Goal: Task Accomplishment & Management: Manage account settings

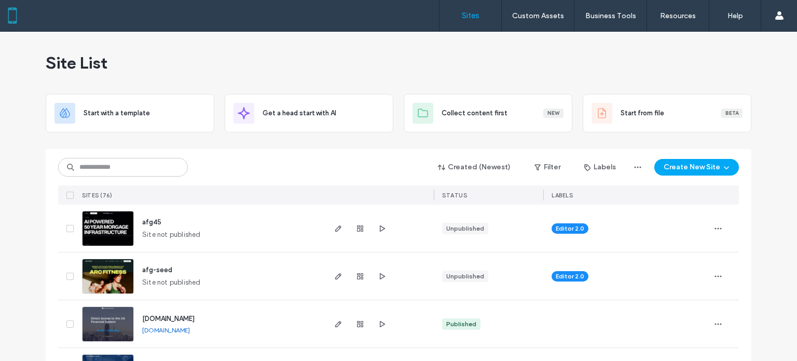
click at [482, 64] on div "Site List" at bounding box center [399, 63] width 706 height 62
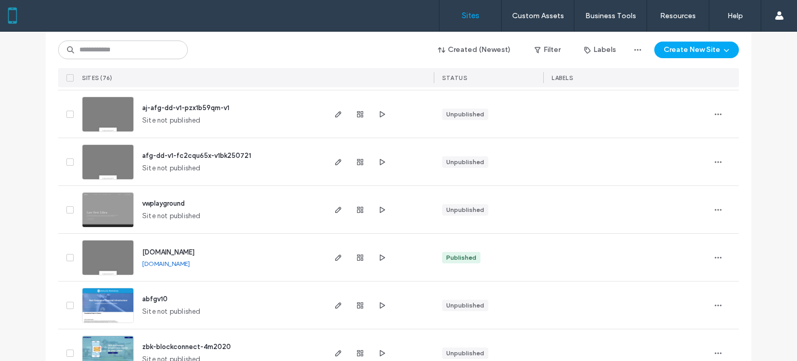
scroll to position [415, 0]
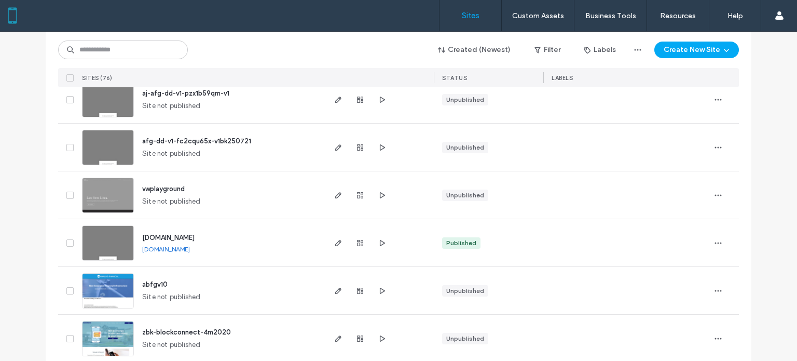
click at [182, 251] on link "[DOMAIN_NAME]" at bounding box center [166, 249] width 48 height 8
click at [335, 246] on icon "button" at bounding box center [338, 243] width 8 height 8
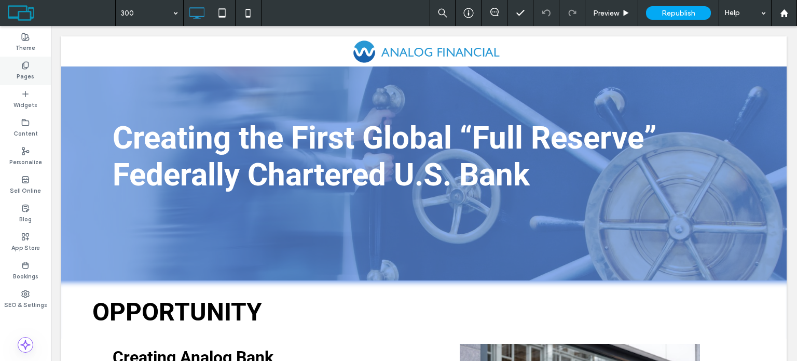
click at [32, 74] on label "Pages" at bounding box center [26, 75] width 18 height 11
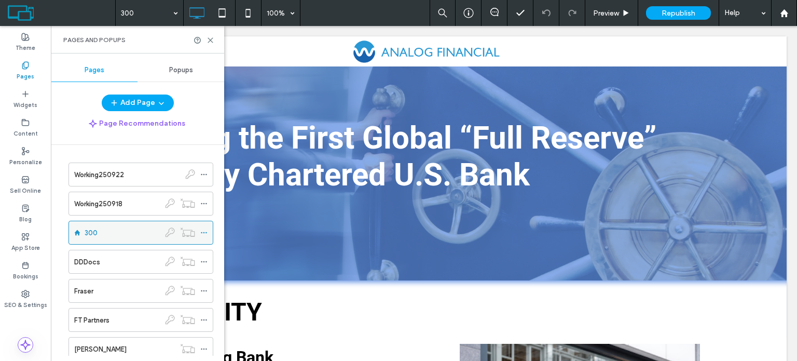
click at [209, 230] on div at bounding box center [206, 233] width 12 height 16
click at [201, 178] on span at bounding box center [203, 175] width 7 height 16
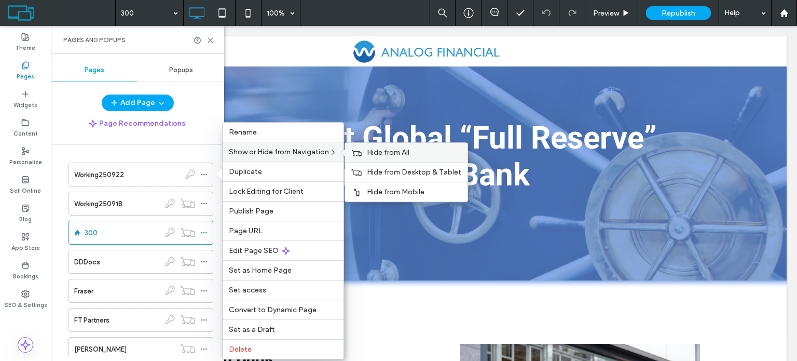
click at [364, 151] on div "Hide from All" at bounding box center [406, 152] width 122 height 19
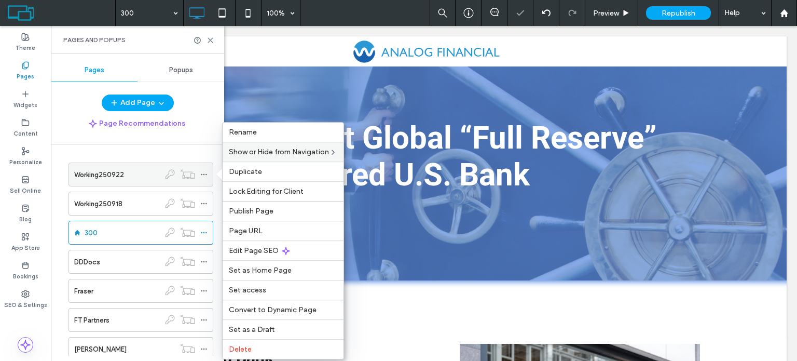
click at [138, 172] on div "Working250922" at bounding box center [117, 174] width 86 height 11
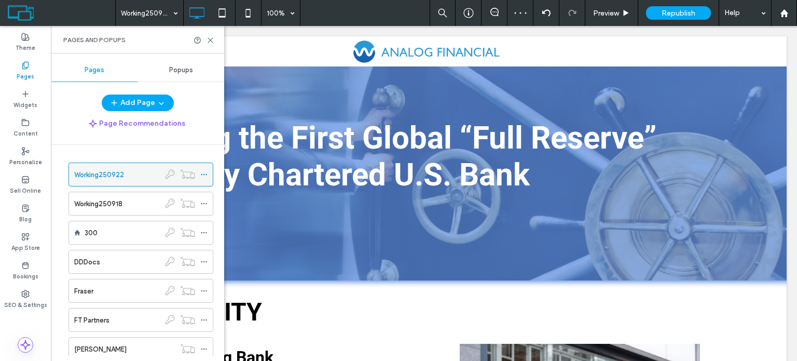
click at [203, 172] on icon at bounding box center [203, 174] width 7 height 7
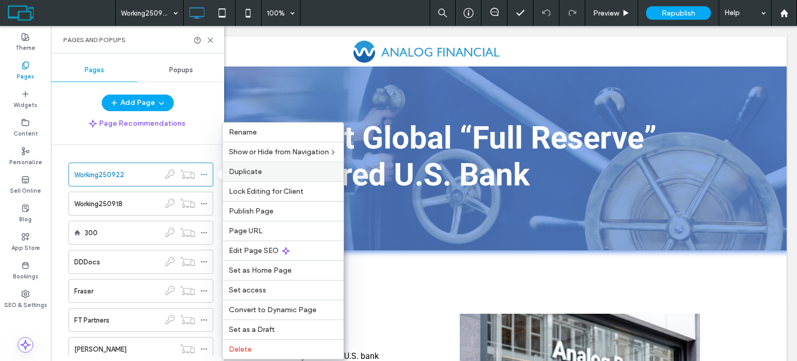
click at [242, 175] on div "Duplicate" at bounding box center [283, 171] width 121 height 20
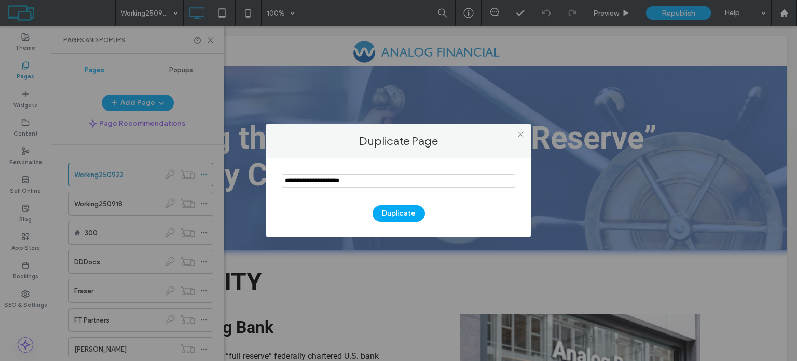
click at [385, 183] on input "notEmpty" at bounding box center [398, 180] width 233 height 13
type input "**********"
click at [396, 211] on button "Duplicate" at bounding box center [399, 213] width 52 height 17
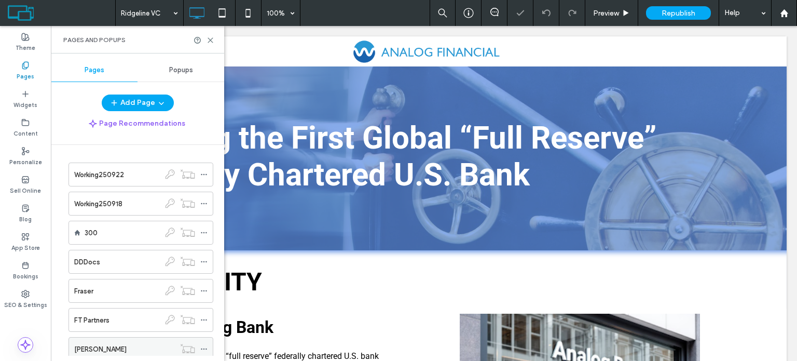
scroll to position [202, 0]
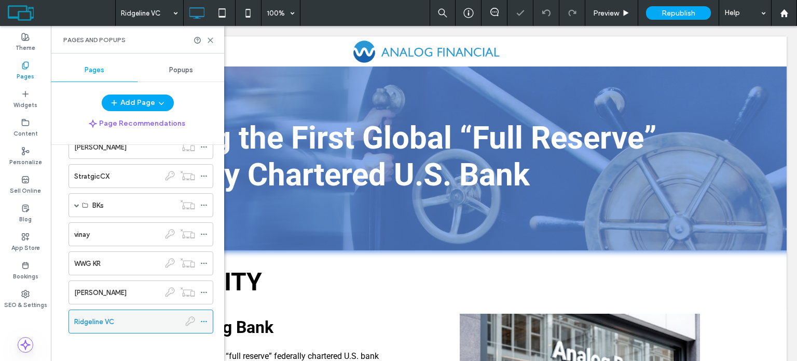
click at [201, 318] on icon at bounding box center [203, 321] width 7 height 7
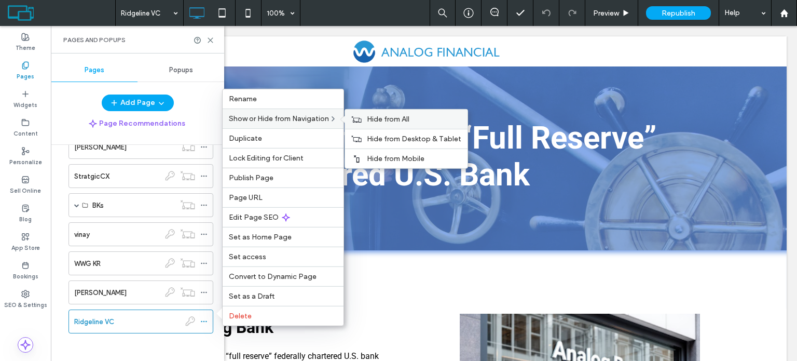
click at [427, 126] on div "Hide from All" at bounding box center [406, 118] width 122 height 19
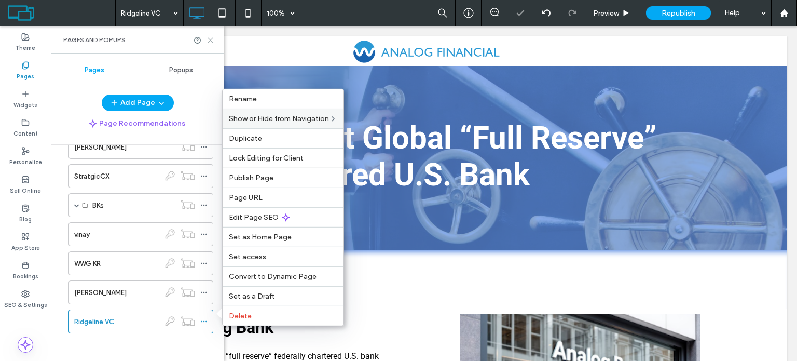
click at [214, 37] on icon at bounding box center [211, 40] width 8 height 8
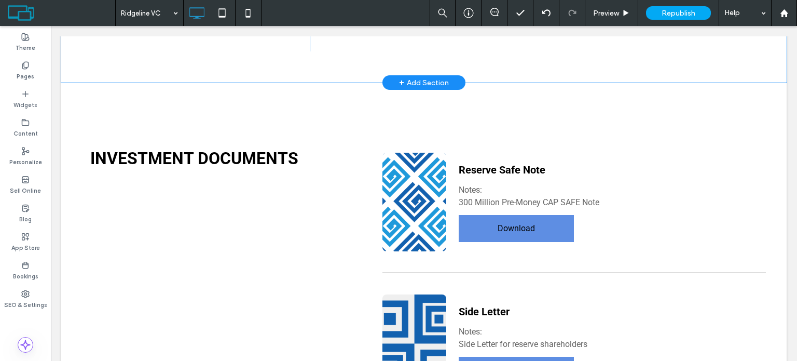
scroll to position [4462, 0]
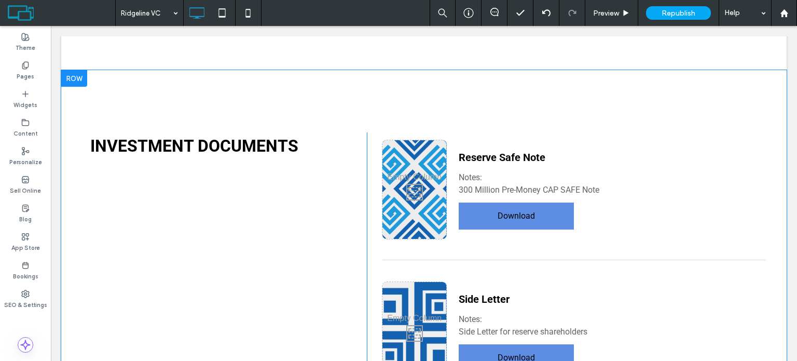
click at [79, 87] on div at bounding box center [74, 78] width 26 height 17
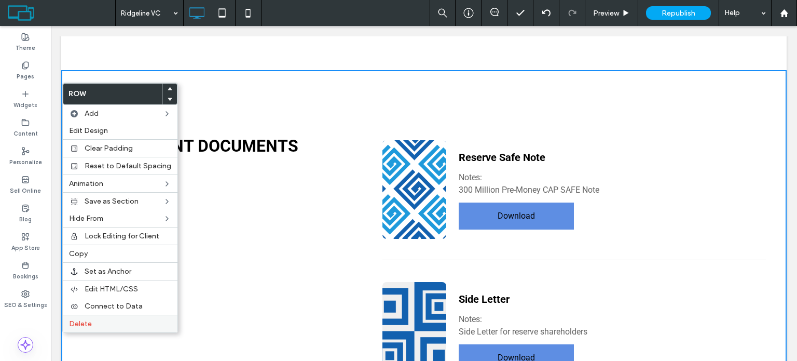
click at [101, 315] on div "Delete" at bounding box center [120, 323] width 115 height 18
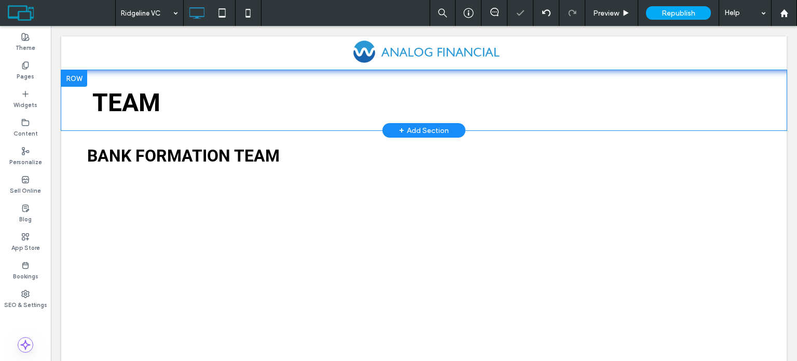
click at [77, 86] on div at bounding box center [74, 78] width 26 height 17
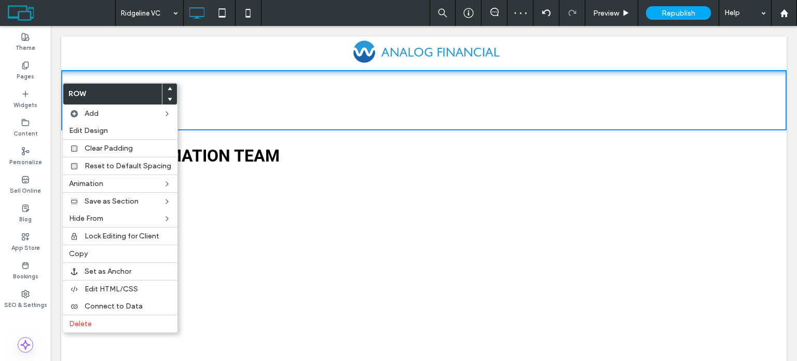
click at [238, 98] on h2 "TEAM" at bounding box center [449, 102] width 715 height 37
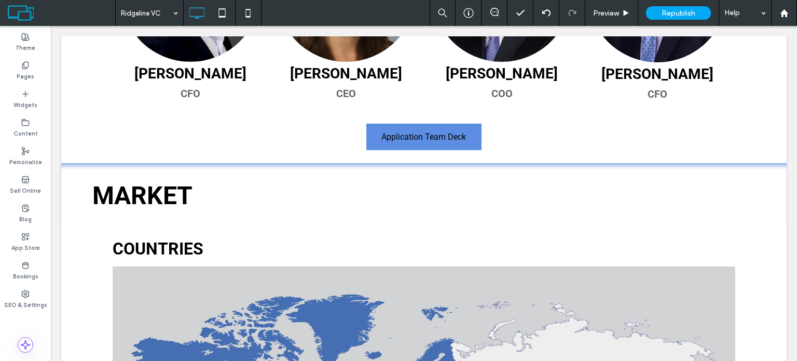
scroll to position [5604, 0]
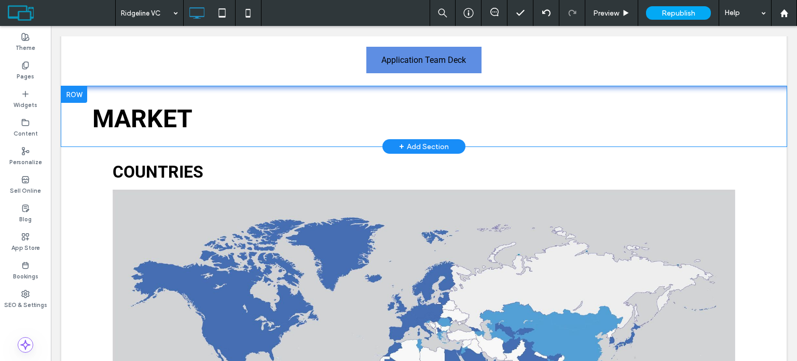
click at [75, 86] on div at bounding box center [74, 94] width 26 height 17
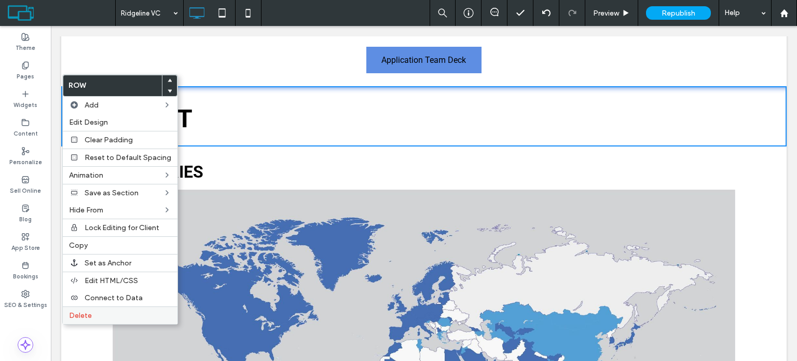
click at [115, 314] on label "Delete" at bounding box center [120, 315] width 102 height 9
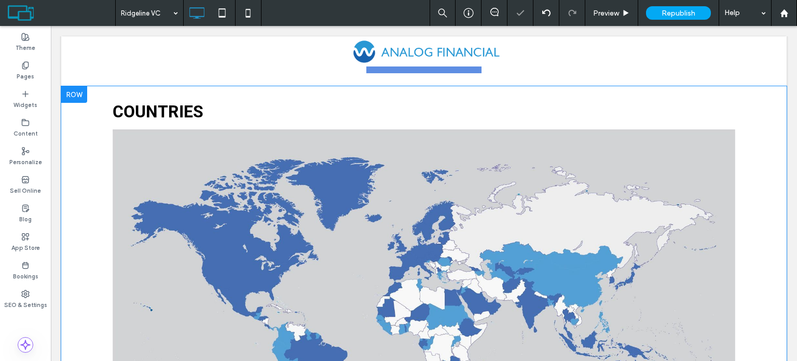
click at [77, 86] on div at bounding box center [74, 94] width 26 height 17
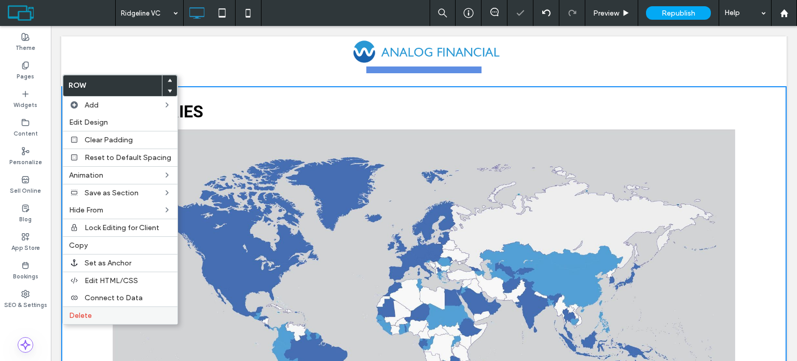
click at [104, 316] on label "Delete" at bounding box center [120, 315] width 102 height 9
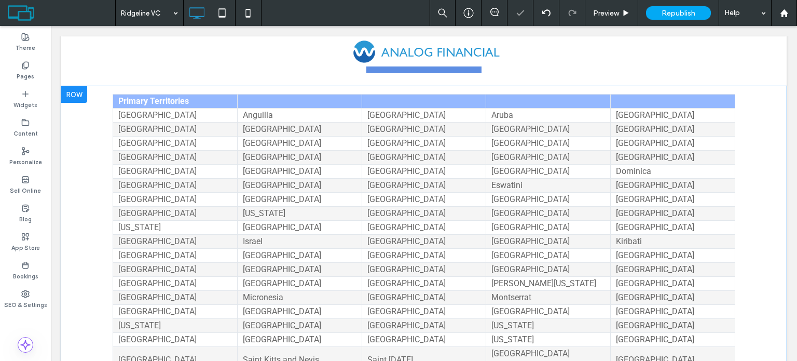
click at [73, 86] on div at bounding box center [74, 94] width 26 height 17
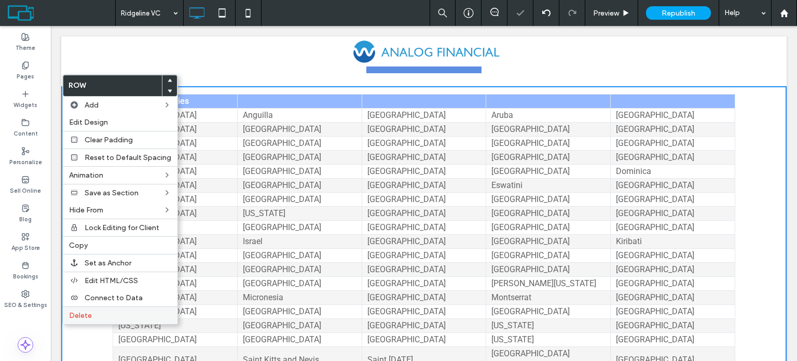
click at [107, 307] on div "Delete" at bounding box center [120, 315] width 115 height 18
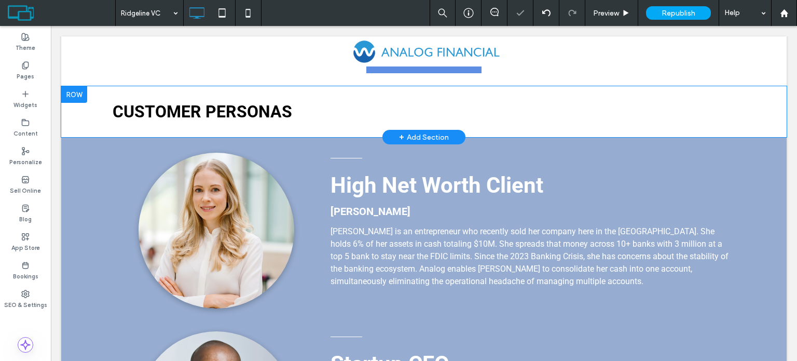
click at [65, 86] on div at bounding box center [74, 94] width 26 height 17
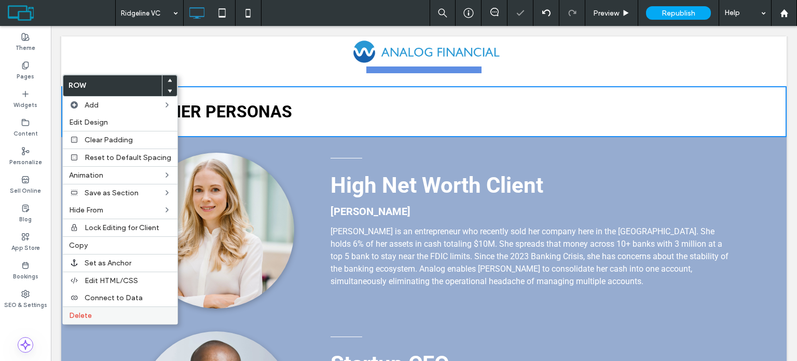
click at [87, 314] on span "Delete" at bounding box center [80, 315] width 23 height 9
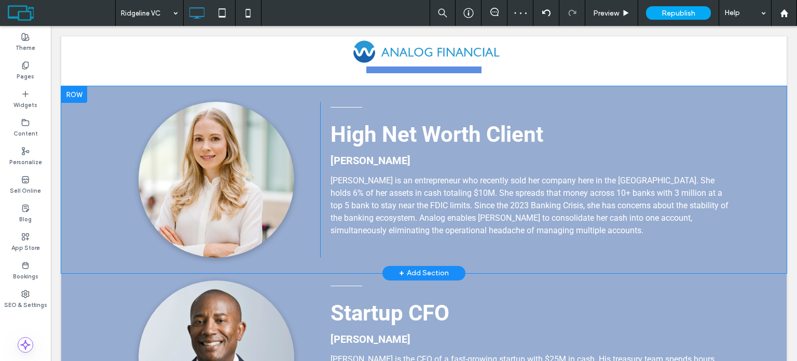
click at [72, 86] on div at bounding box center [74, 94] width 26 height 17
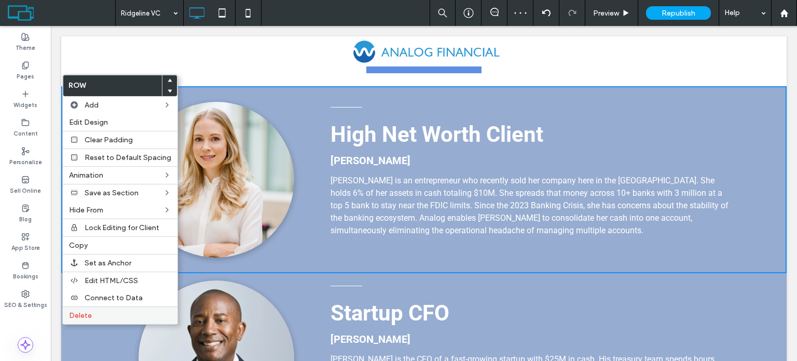
click at [95, 311] on label "Delete" at bounding box center [120, 315] width 102 height 9
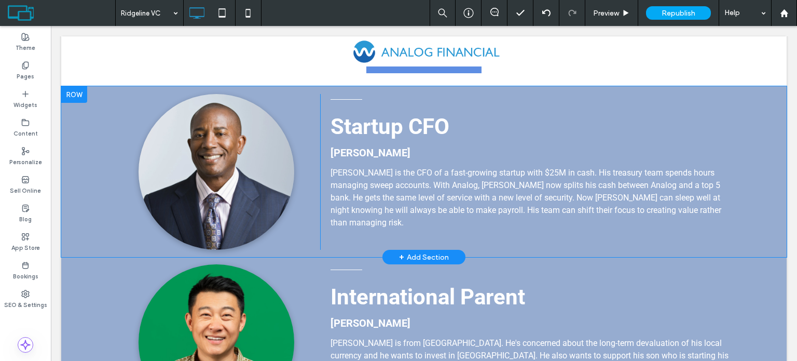
click at [77, 86] on div at bounding box center [74, 94] width 26 height 17
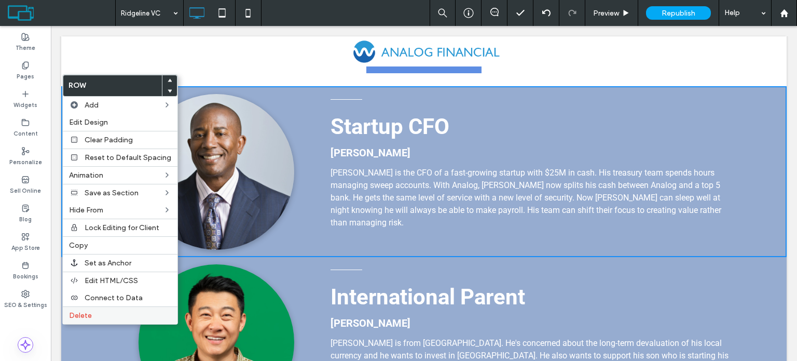
click at [90, 312] on span "Delete" at bounding box center [80, 315] width 23 height 9
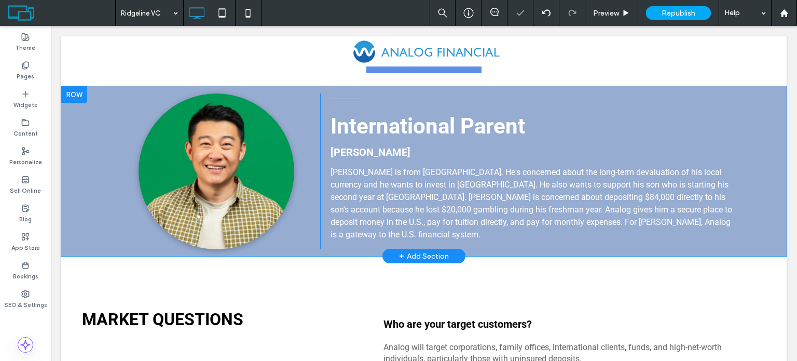
click at [83, 86] on div at bounding box center [74, 94] width 26 height 17
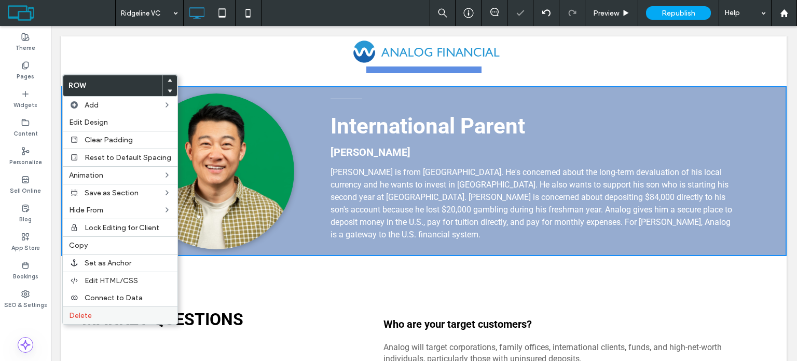
click at [98, 311] on label "Delete" at bounding box center [120, 315] width 102 height 9
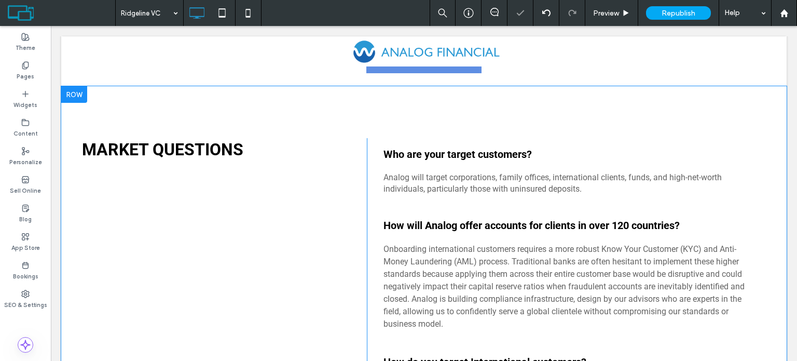
click at [74, 86] on div at bounding box center [74, 94] width 26 height 17
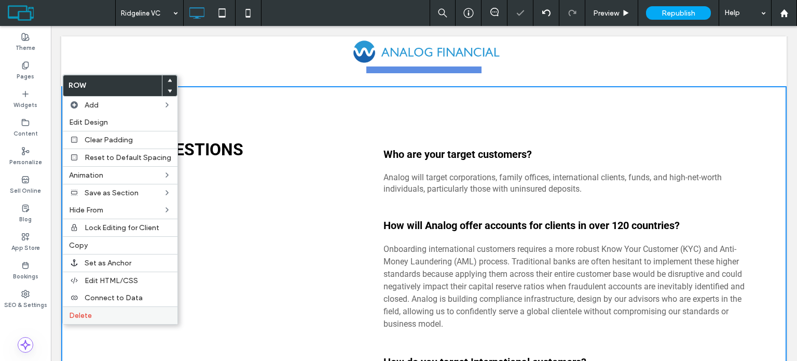
drag, startPoint x: 109, startPoint y: 319, endPoint x: 110, endPoint y: 311, distance: 7.8
click at [110, 319] on div "Delete" at bounding box center [120, 315] width 115 height 18
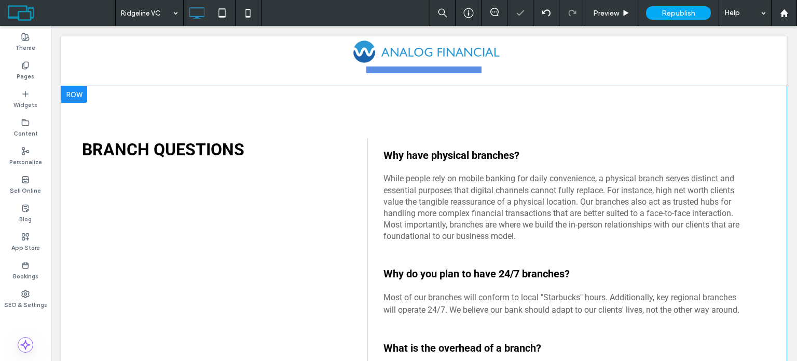
click at [71, 86] on div at bounding box center [74, 94] width 26 height 17
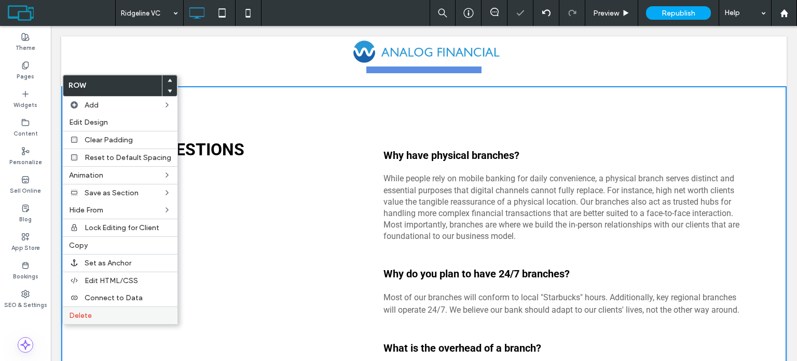
click at [91, 311] on label "Delete" at bounding box center [120, 315] width 102 height 9
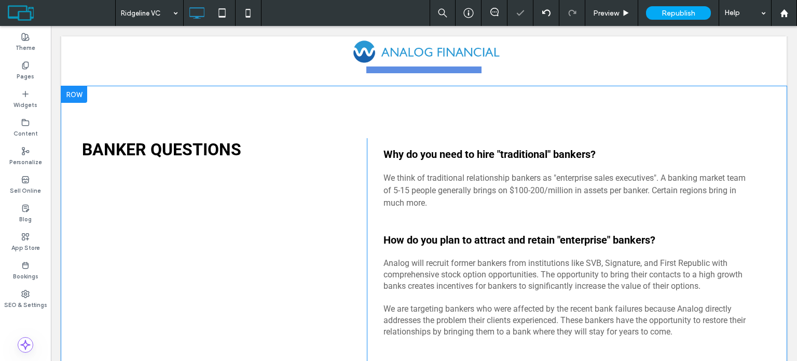
click at [83, 86] on div at bounding box center [74, 94] width 26 height 17
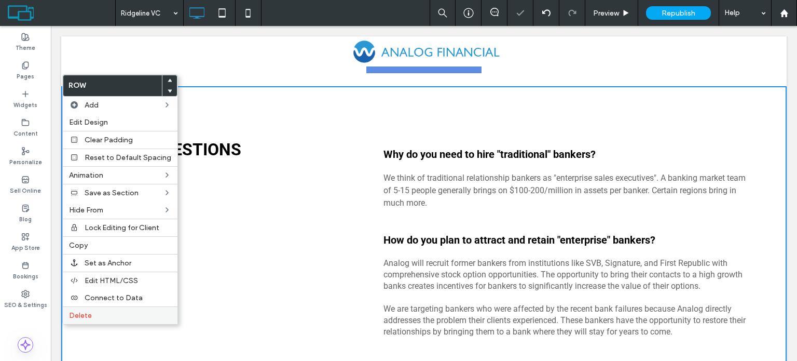
click at [118, 311] on label "Delete" at bounding box center [120, 315] width 102 height 9
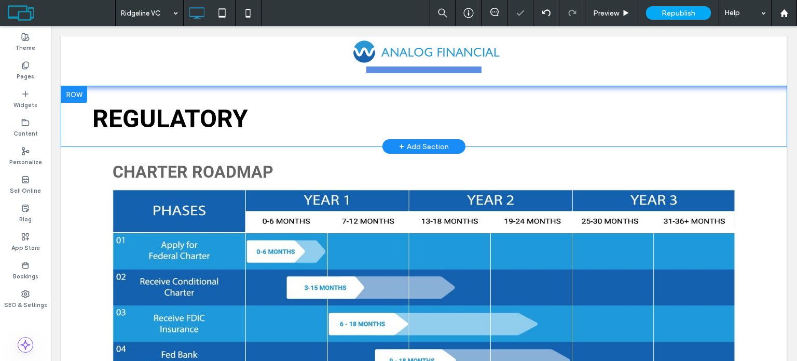
click at [74, 86] on div at bounding box center [74, 94] width 26 height 17
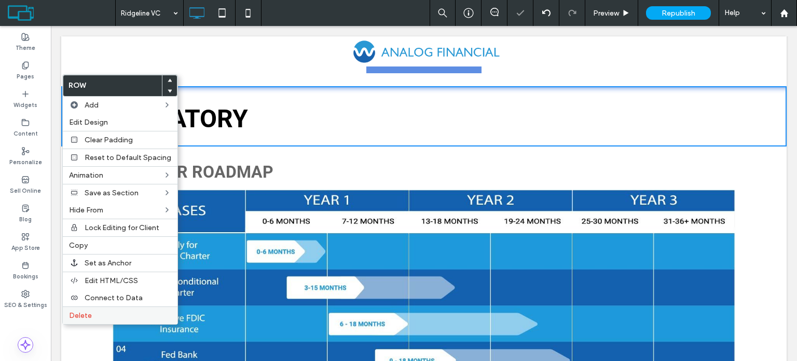
click at [104, 315] on label "Delete" at bounding box center [120, 315] width 102 height 9
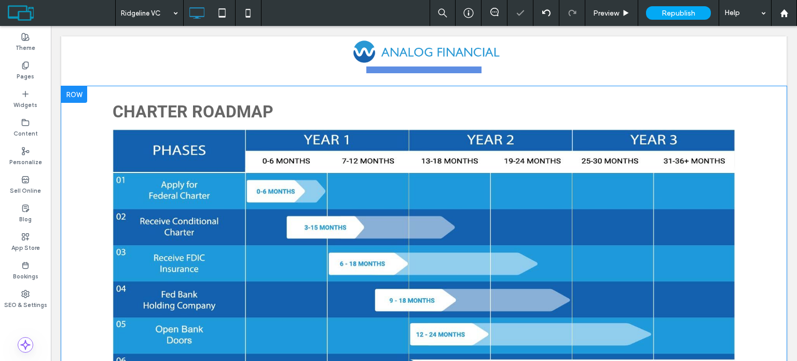
click at [85, 86] on div at bounding box center [74, 94] width 26 height 17
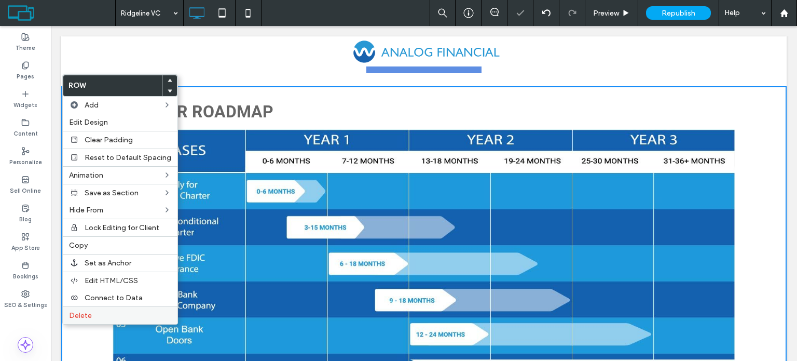
click at [125, 311] on label "Delete" at bounding box center [120, 315] width 102 height 9
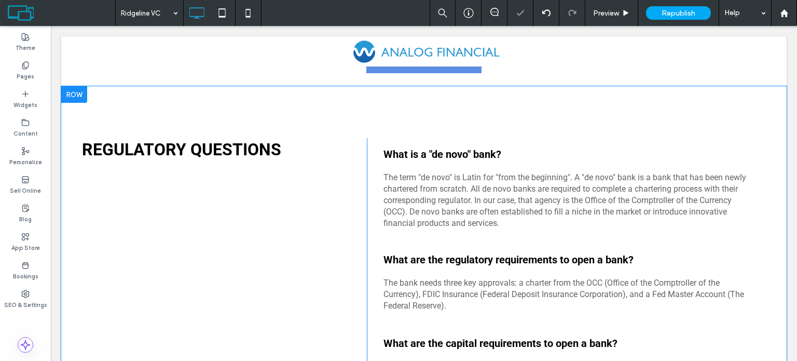
click at [71, 86] on div at bounding box center [74, 94] width 26 height 17
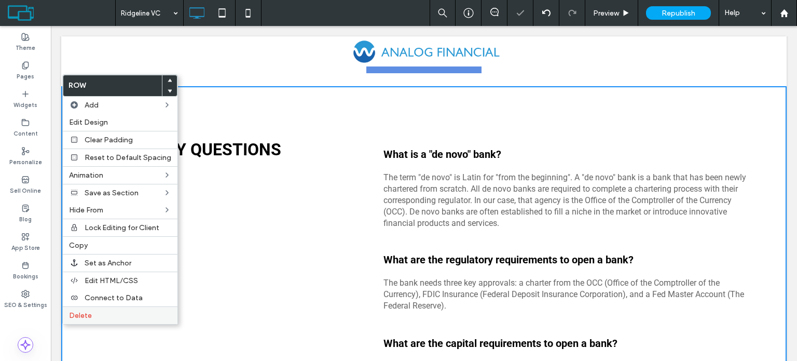
click at [82, 314] on span "Delete" at bounding box center [80, 315] width 23 height 9
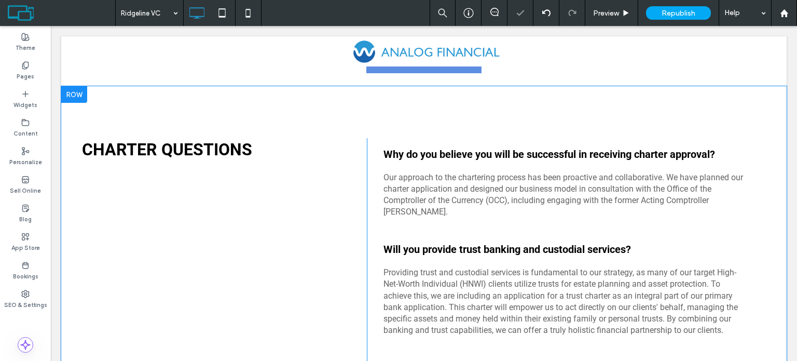
click at [86, 86] on div at bounding box center [74, 94] width 26 height 17
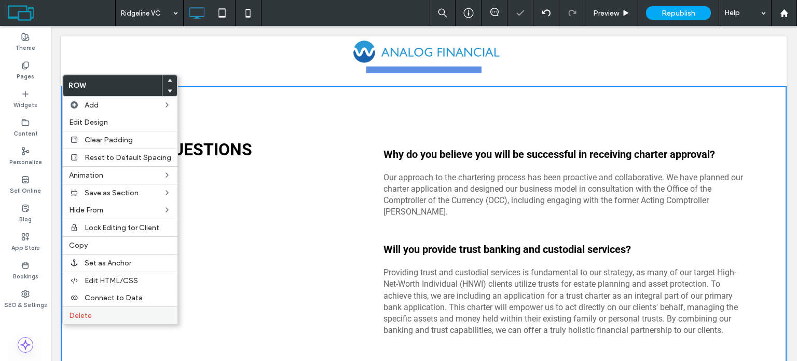
click at [116, 315] on label "Delete" at bounding box center [120, 315] width 102 height 9
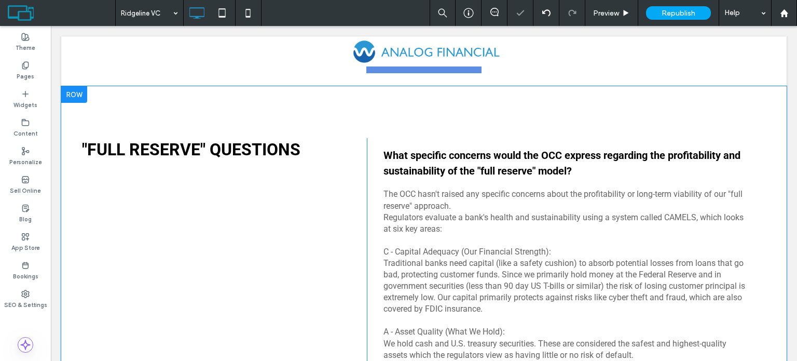
click at [83, 86] on div at bounding box center [74, 94] width 26 height 17
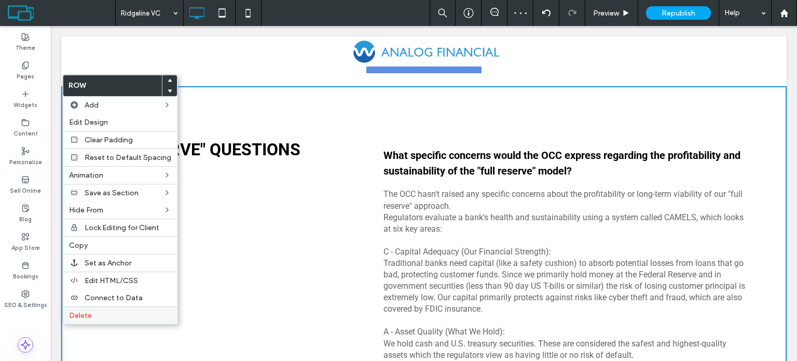
click at [124, 312] on label "Delete" at bounding box center [120, 315] width 102 height 9
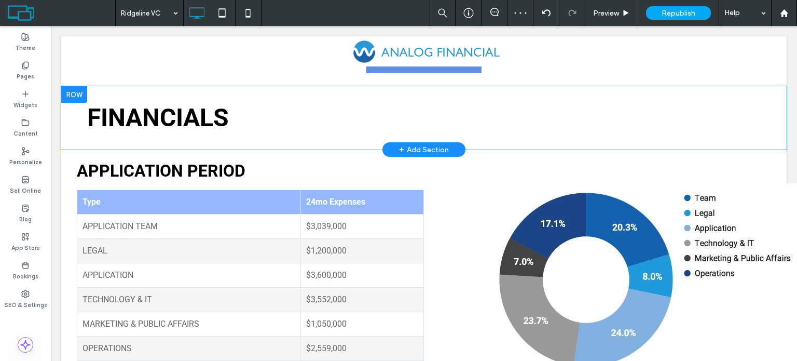
click at [75, 89] on div at bounding box center [74, 94] width 26 height 17
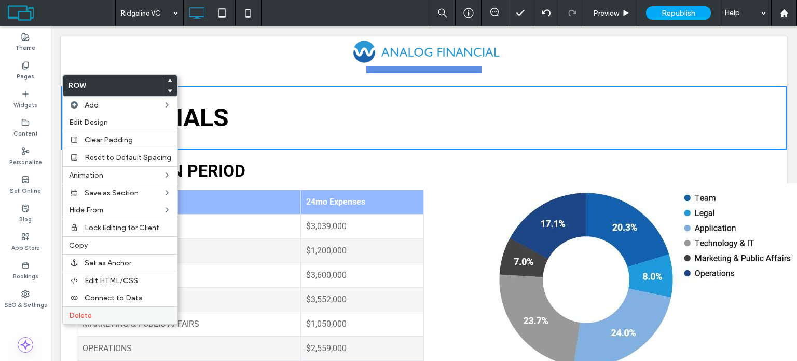
click at [123, 307] on div "Delete" at bounding box center [120, 315] width 115 height 18
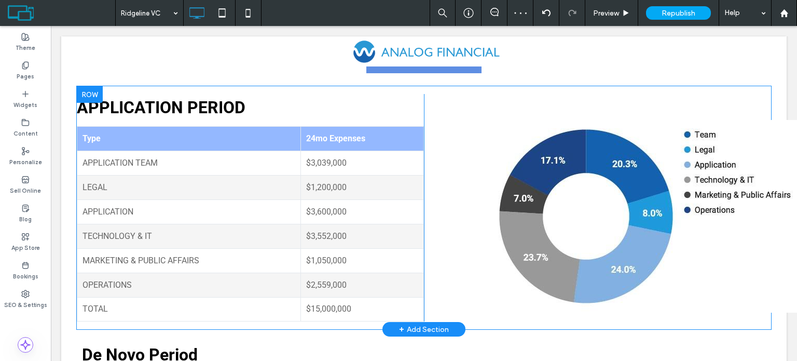
click at [85, 86] on div at bounding box center [90, 94] width 26 height 17
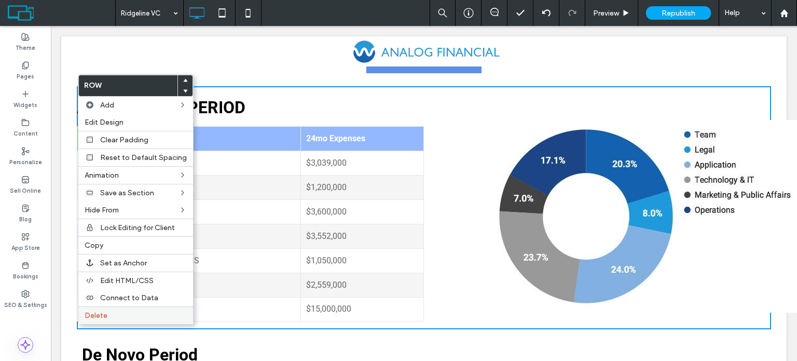
click at [130, 311] on label "Delete" at bounding box center [136, 315] width 102 height 9
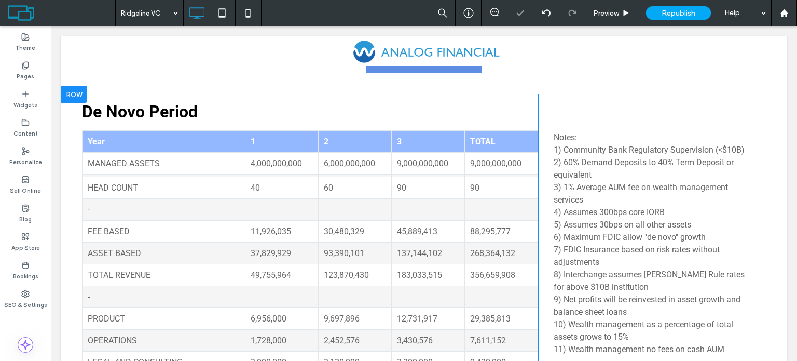
click at [84, 86] on div at bounding box center [74, 94] width 26 height 17
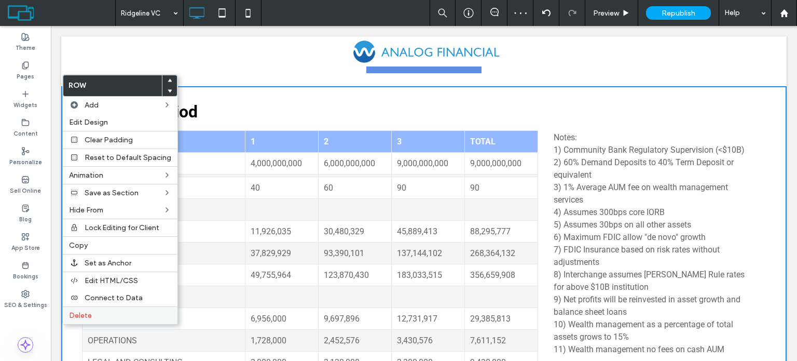
click at [117, 311] on label "Delete" at bounding box center [120, 315] width 102 height 9
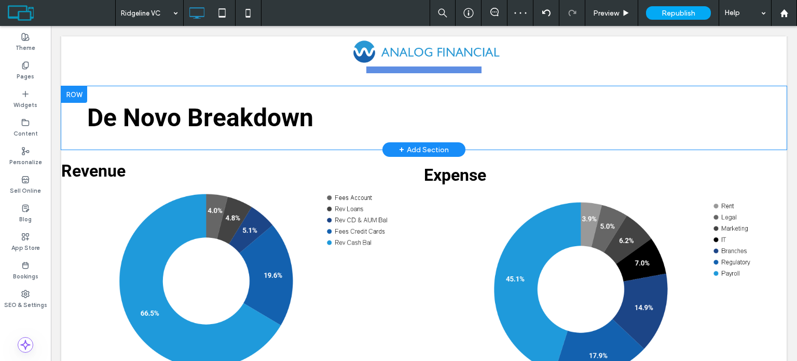
click at [79, 86] on div at bounding box center [74, 94] width 26 height 17
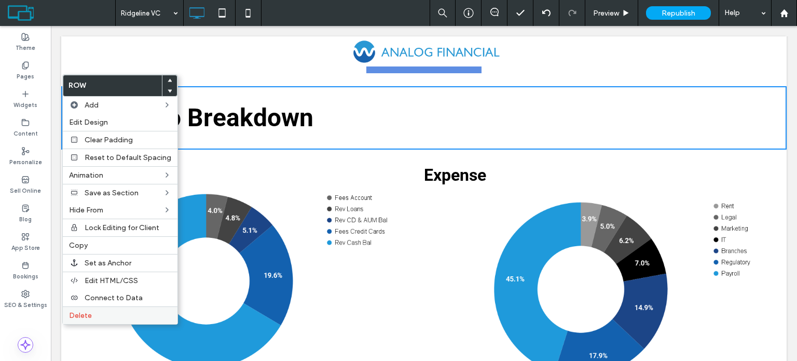
click at [98, 311] on label "Delete" at bounding box center [120, 315] width 102 height 9
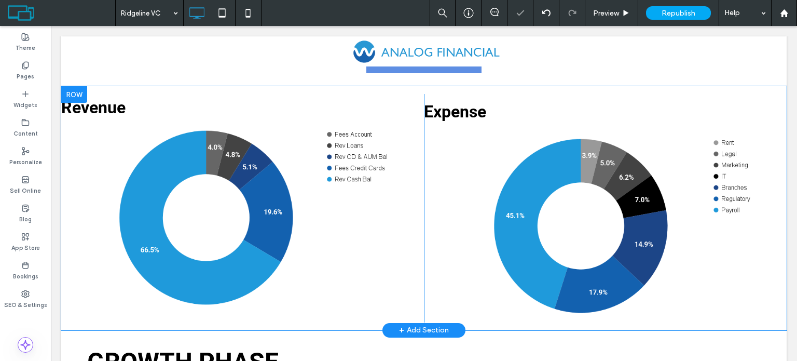
click at [75, 86] on div at bounding box center [74, 94] width 26 height 17
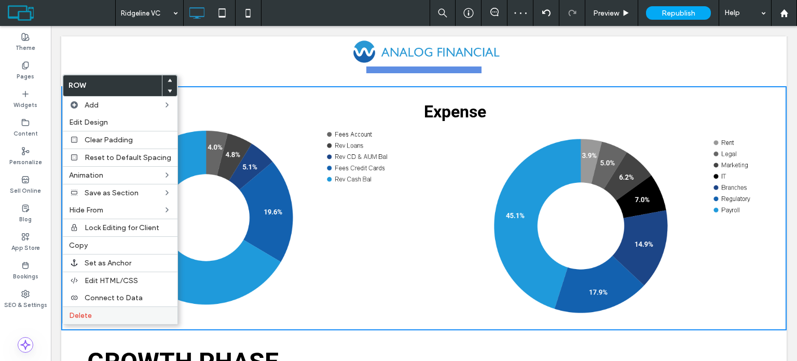
click at [112, 318] on div "Delete" at bounding box center [120, 315] width 115 height 18
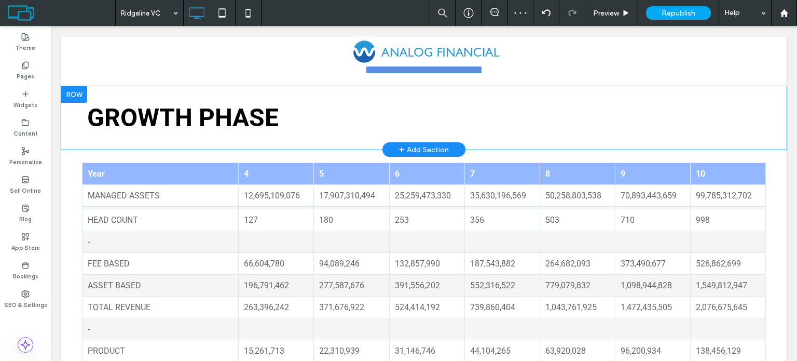
click at [81, 86] on div at bounding box center [74, 94] width 26 height 17
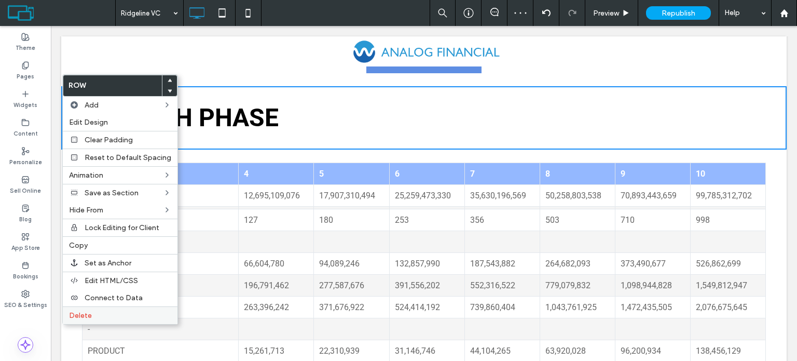
click at [116, 311] on label "Delete" at bounding box center [120, 315] width 102 height 9
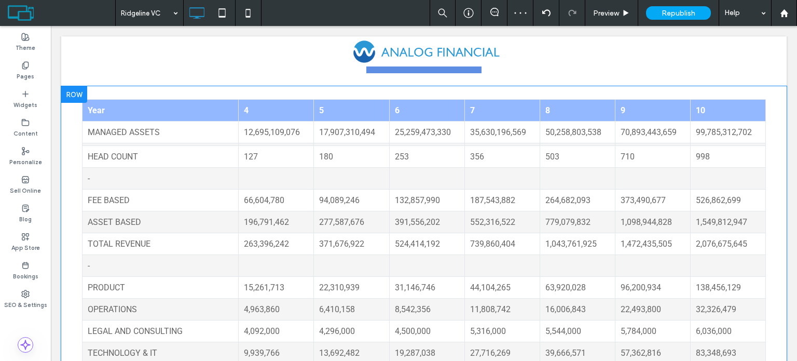
click at [75, 86] on div at bounding box center [74, 94] width 26 height 17
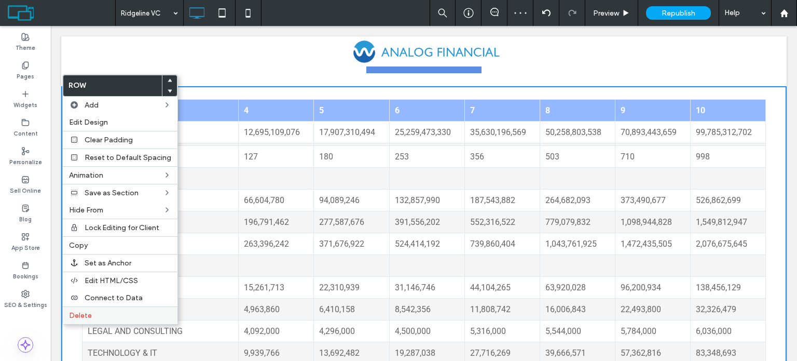
click at [98, 311] on label "Delete" at bounding box center [120, 315] width 102 height 9
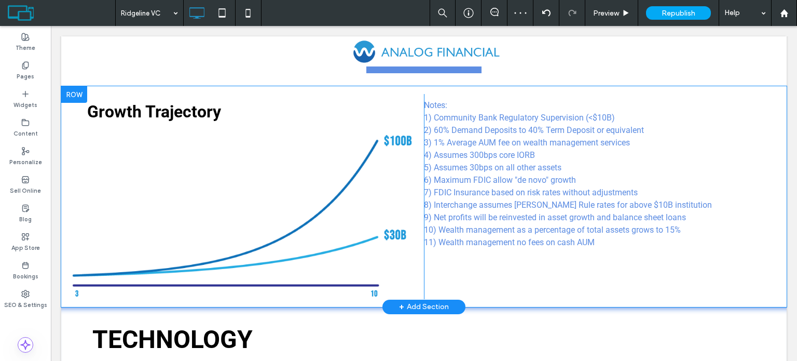
click at [82, 86] on div at bounding box center [74, 94] width 26 height 17
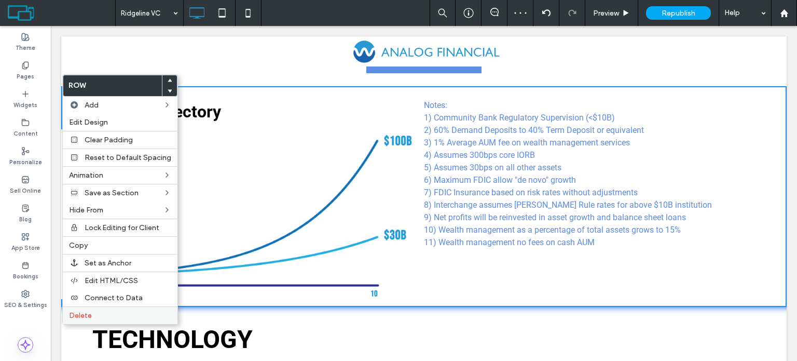
click at [115, 306] on div "Delete" at bounding box center [120, 315] width 115 height 18
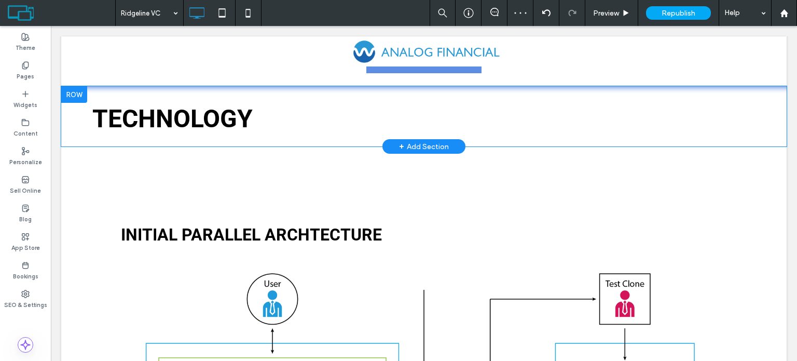
click at [77, 87] on div at bounding box center [74, 94] width 26 height 17
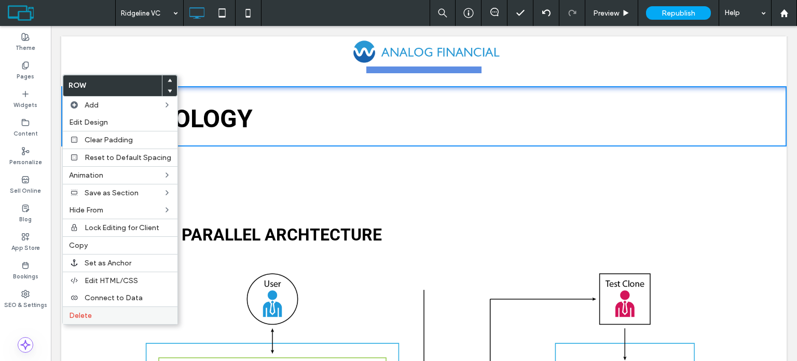
click at [99, 307] on div "Delete" at bounding box center [120, 315] width 115 height 18
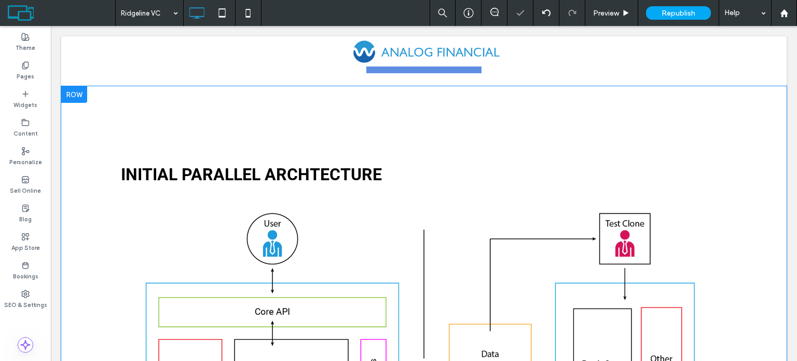
click at [79, 86] on div at bounding box center [74, 94] width 26 height 17
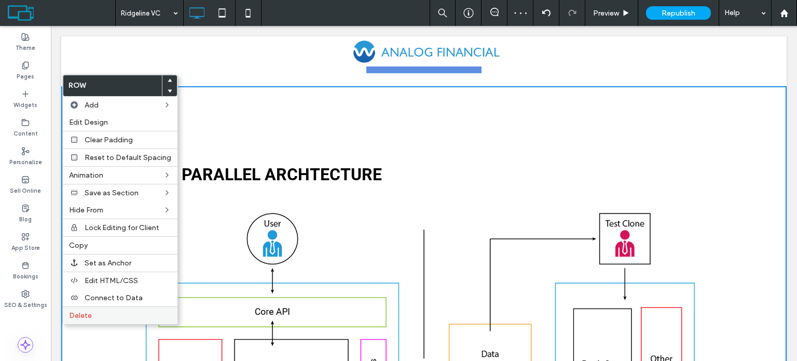
click at [126, 306] on div "Delete" at bounding box center [120, 315] width 115 height 18
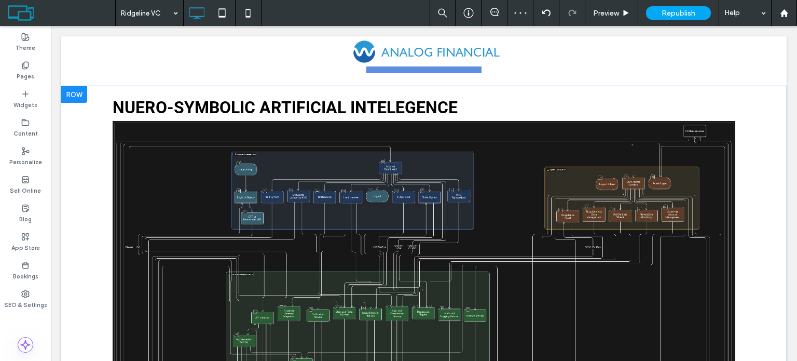
click at [71, 86] on div at bounding box center [74, 94] width 26 height 17
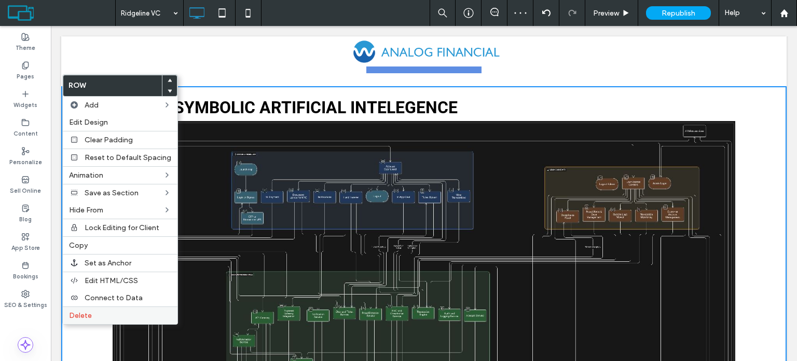
click at [120, 313] on label "Delete" at bounding box center [120, 315] width 102 height 9
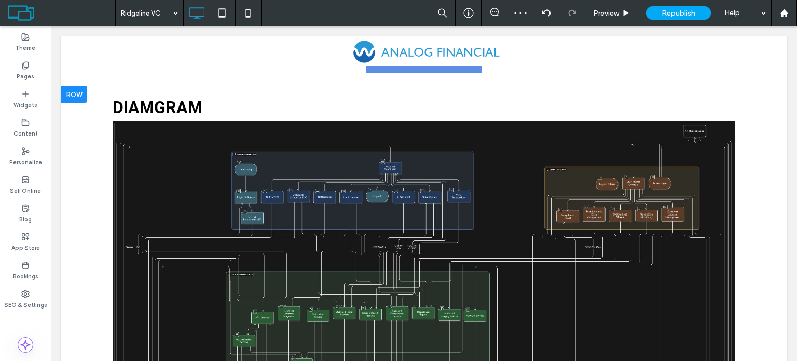
click at [66, 86] on div at bounding box center [74, 94] width 26 height 17
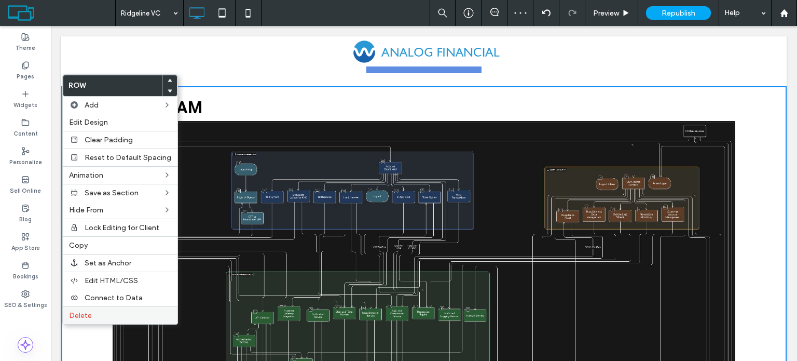
click at [117, 311] on label "Delete" at bounding box center [120, 315] width 102 height 9
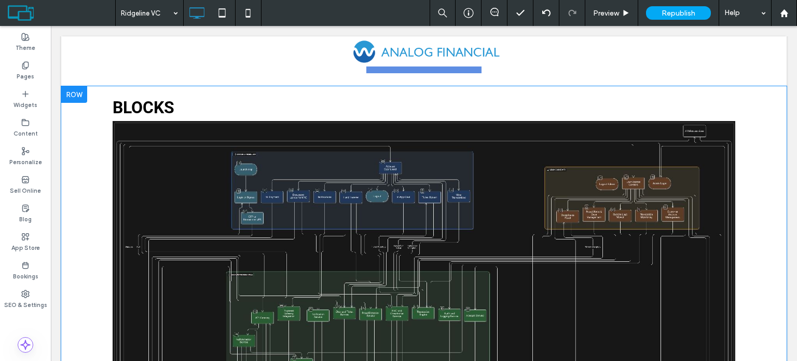
click at [81, 86] on div at bounding box center [74, 94] width 26 height 17
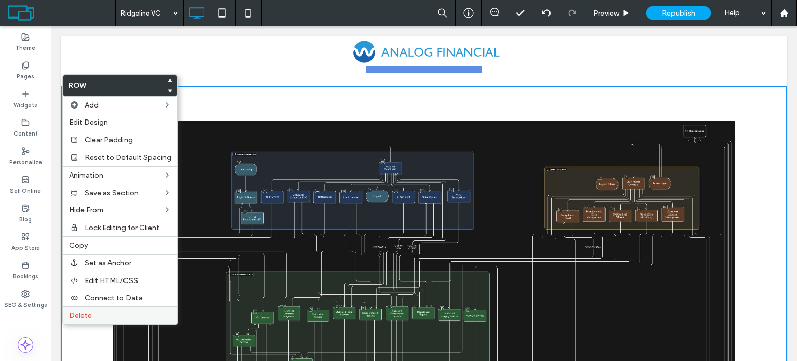
drag, startPoint x: 47, startPoint y: 299, endPoint x: 100, endPoint y: 308, distance: 53.1
click at [100, 311] on label "Delete" at bounding box center [120, 315] width 102 height 9
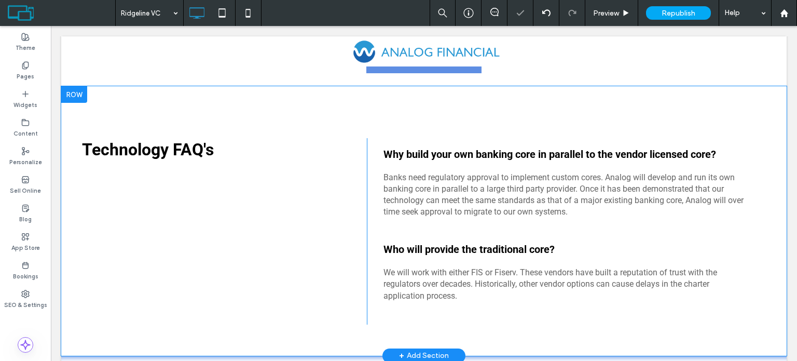
click at [83, 87] on div at bounding box center [74, 94] width 26 height 17
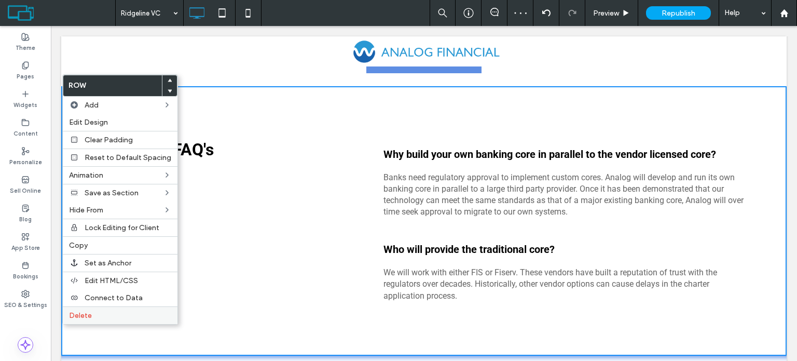
click at [117, 314] on label "Delete" at bounding box center [120, 315] width 102 height 9
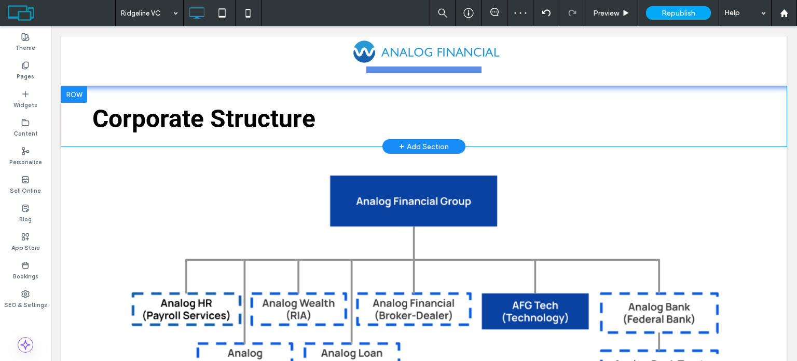
click at [76, 86] on div at bounding box center [74, 94] width 26 height 17
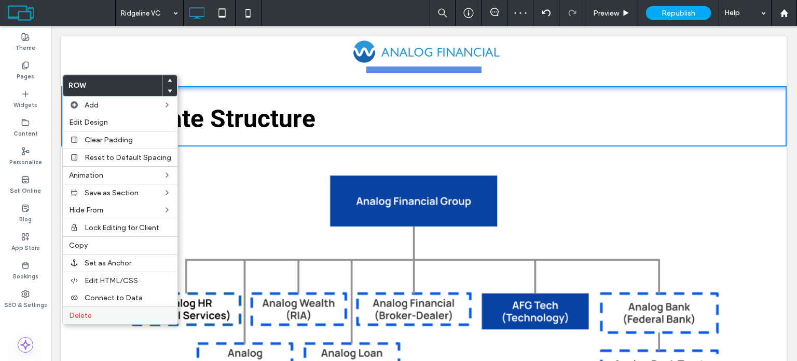
click at [91, 319] on div "Delete" at bounding box center [120, 315] width 115 height 18
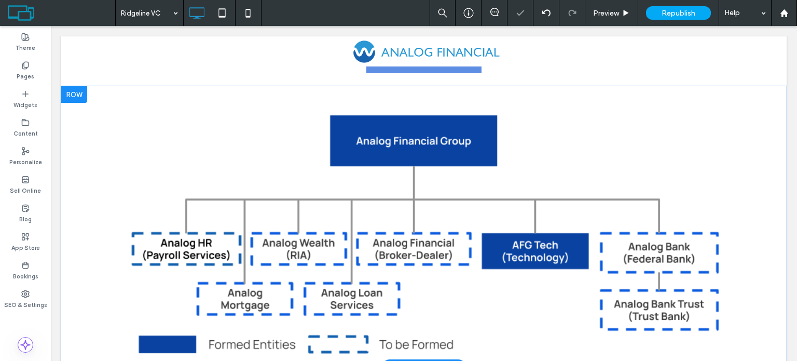
click at [81, 86] on div at bounding box center [74, 94] width 26 height 17
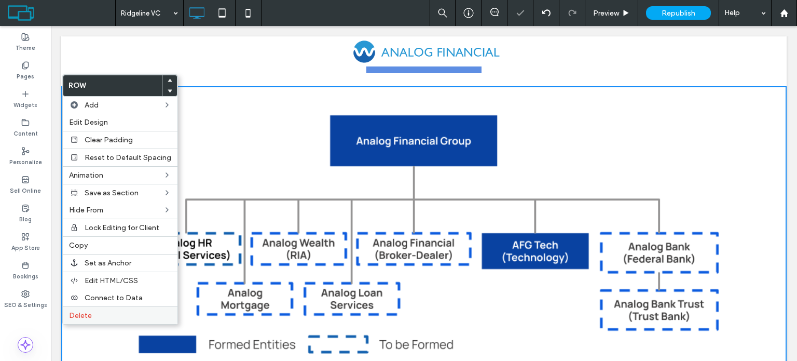
click at [85, 311] on span "Delete" at bounding box center [80, 315] width 23 height 9
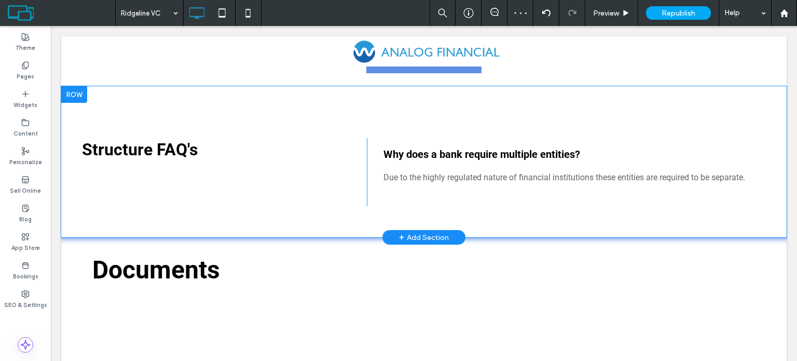
click at [76, 86] on div at bounding box center [74, 94] width 26 height 17
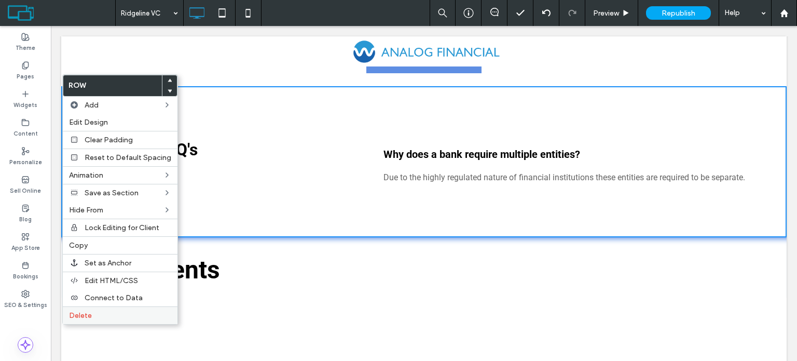
click at [115, 311] on label "Delete" at bounding box center [120, 315] width 102 height 9
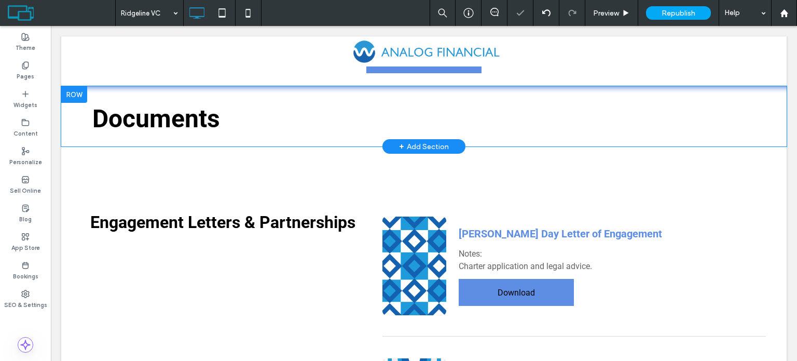
click at [77, 87] on div at bounding box center [74, 94] width 26 height 17
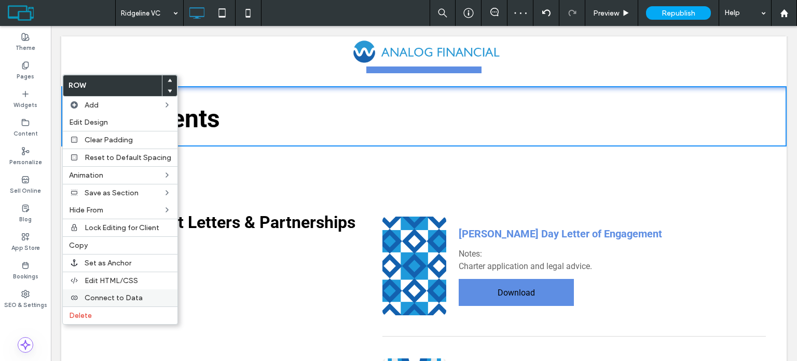
drag, startPoint x: 109, startPoint y: 311, endPoint x: 111, endPoint y: 300, distance: 10.5
click at [109, 311] on label "Delete" at bounding box center [120, 315] width 102 height 9
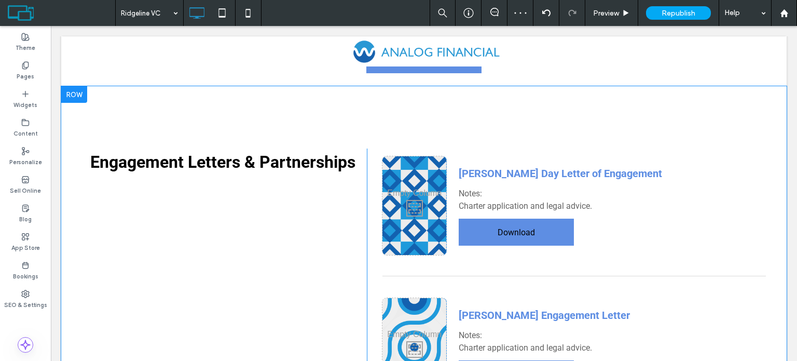
click at [83, 86] on div at bounding box center [74, 94] width 26 height 17
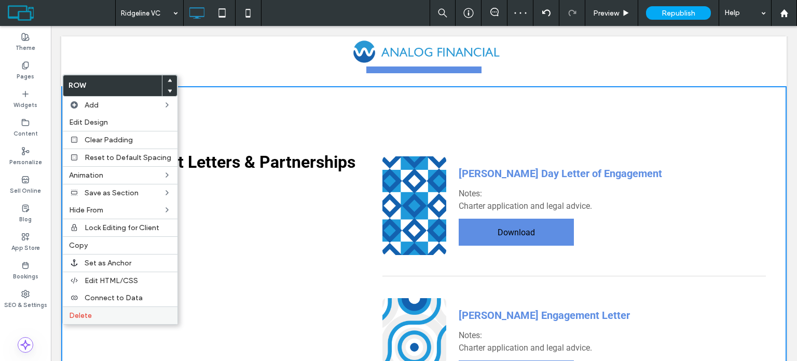
click at [122, 311] on label "Delete" at bounding box center [120, 315] width 102 height 9
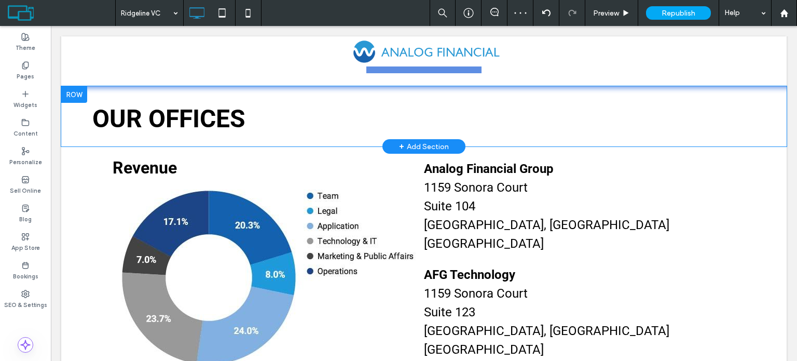
click at [73, 86] on div at bounding box center [74, 94] width 26 height 17
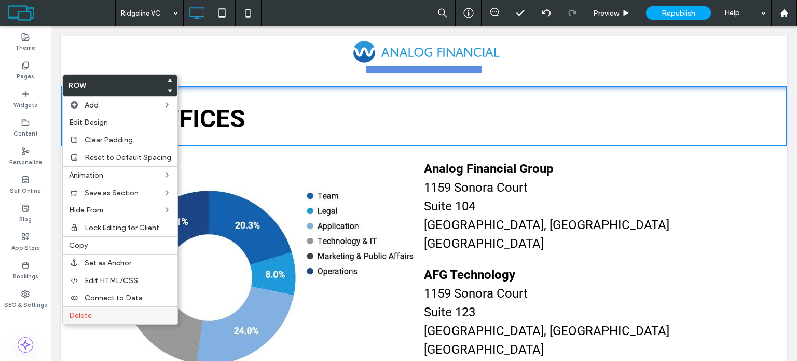
click at [112, 311] on label "Delete" at bounding box center [120, 315] width 102 height 9
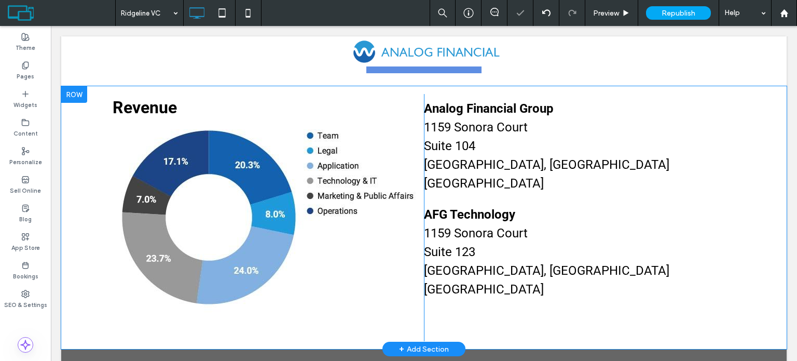
click at [83, 86] on div at bounding box center [74, 94] width 26 height 17
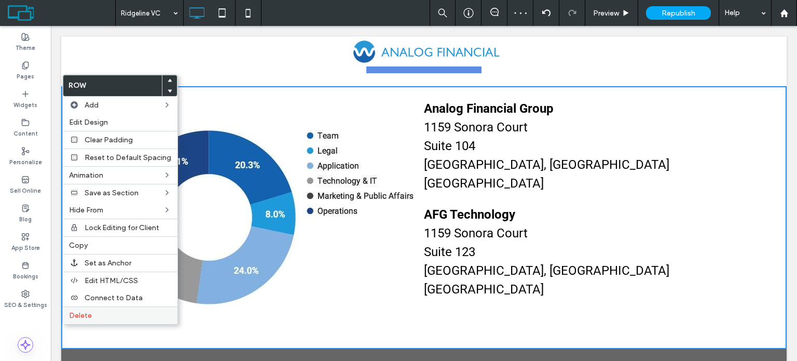
click at [121, 311] on label "Delete" at bounding box center [120, 315] width 102 height 9
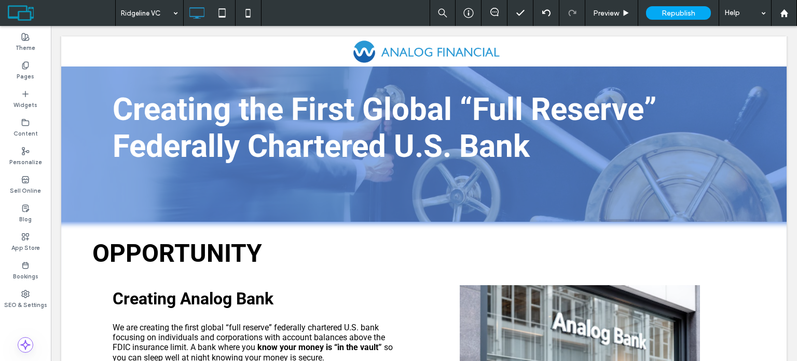
scroll to position [0, 0]
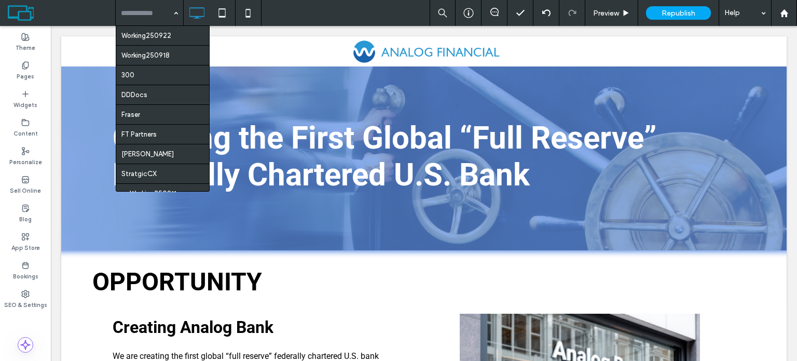
click at [88, 8] on span at bounding box center [61, 13] width 107 height 21
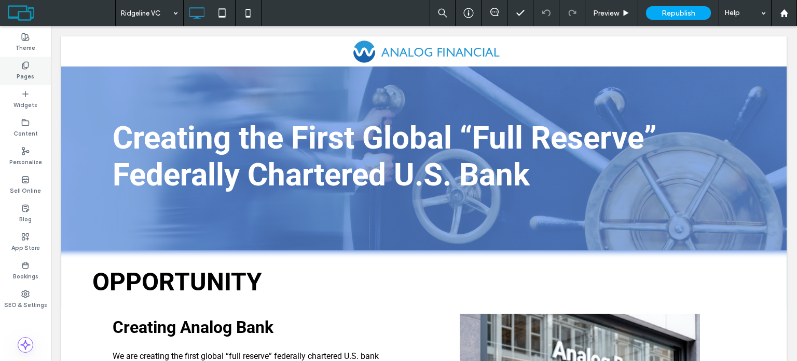
click at [37, 68] on div "Pages" at bounding box center [25, 71] width 51 height 29
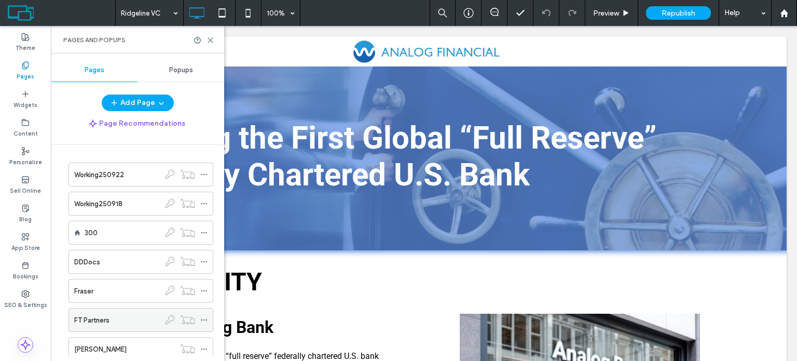
scroll to position [202, 0]
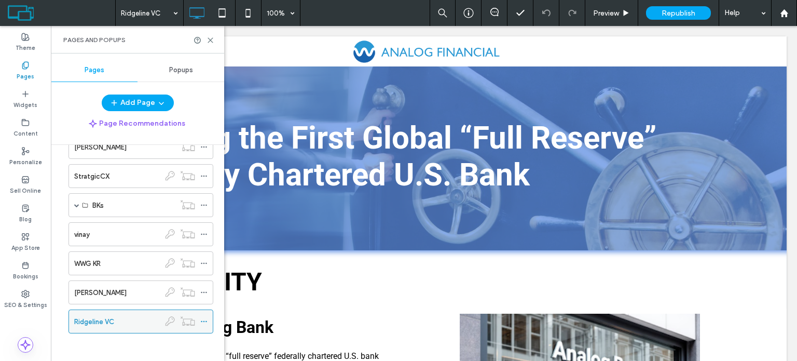
click at [202, 319] on icon at bounding box center [203, 321] width 7 height 7
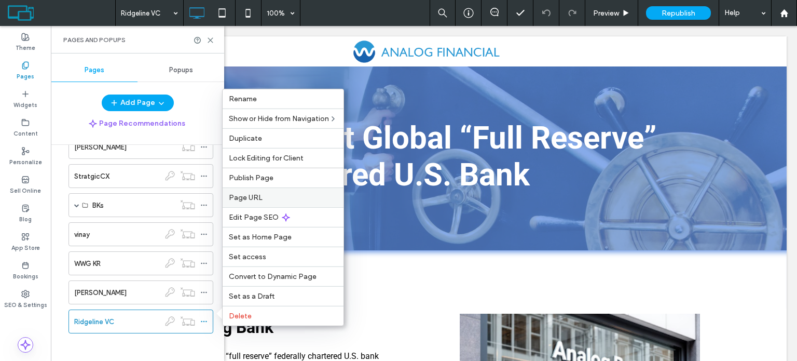
click at [278, 196] on label "Page URL" at bounding box center [283, 197] width 108 height 9
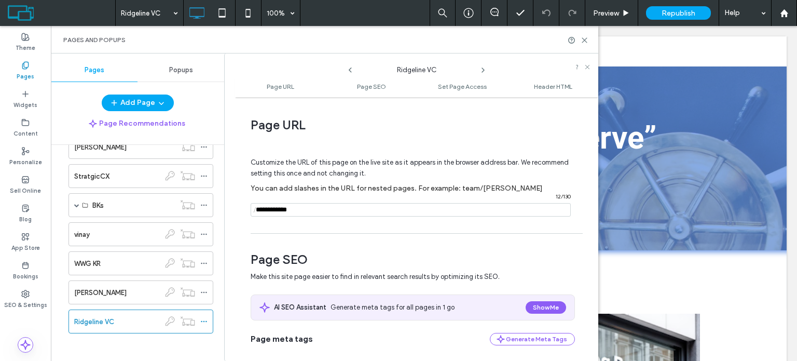
click at [361, 207] on input "notEmpty" at bounding box center [411, 209] width 320 height 13
click at [363, 207] on input "notEmpty" at bounding box center [411, 209] width 320 height 13
paste input "******"
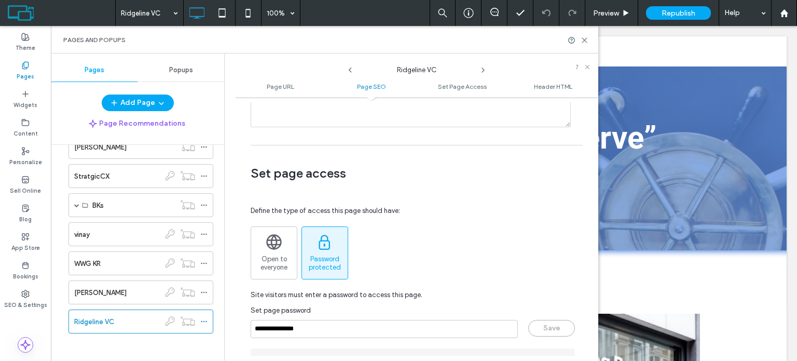
scroll to position [830, 0]
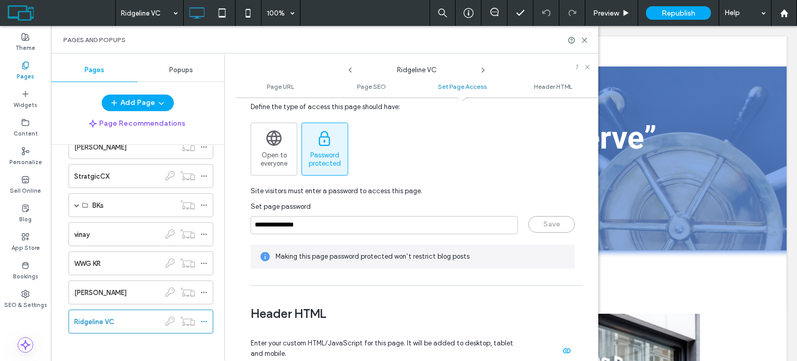
type input "******"
click at [337, 219] on input "**********" at bounding box center [384, 225] width 267 height 18
paste input "page-password"
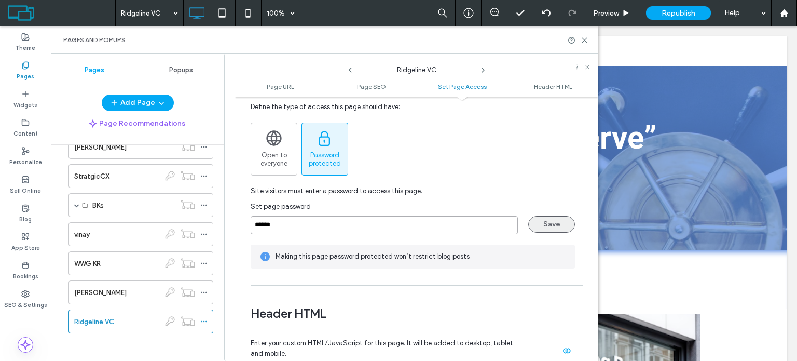
type input "******"
click at [543, 222] on button "Save" at bounding box center [551, 224] width 47 height 17
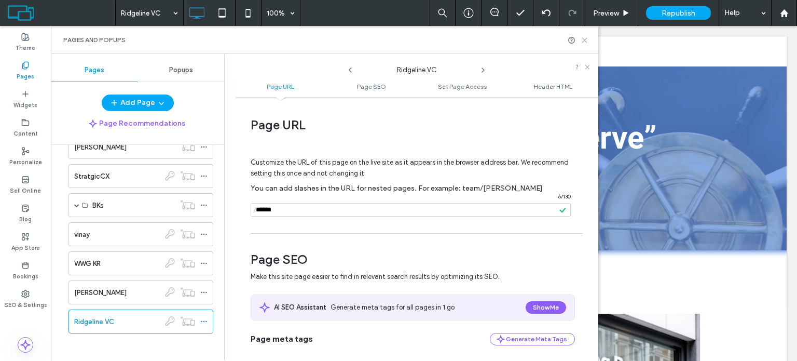
click at [585, 39] on icon at bounding box center [585, 40] width 8 height 8
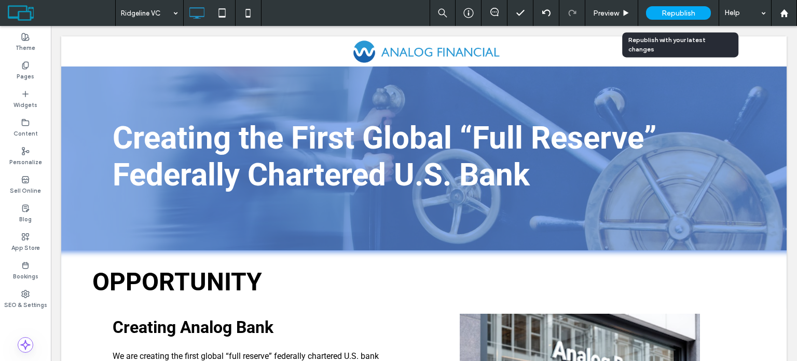
click at [668, 15] on span "Republish" at bounding box center [679, 13] width 34 height 9
